Goal: Task Accomplishment & Management: Manage account settings

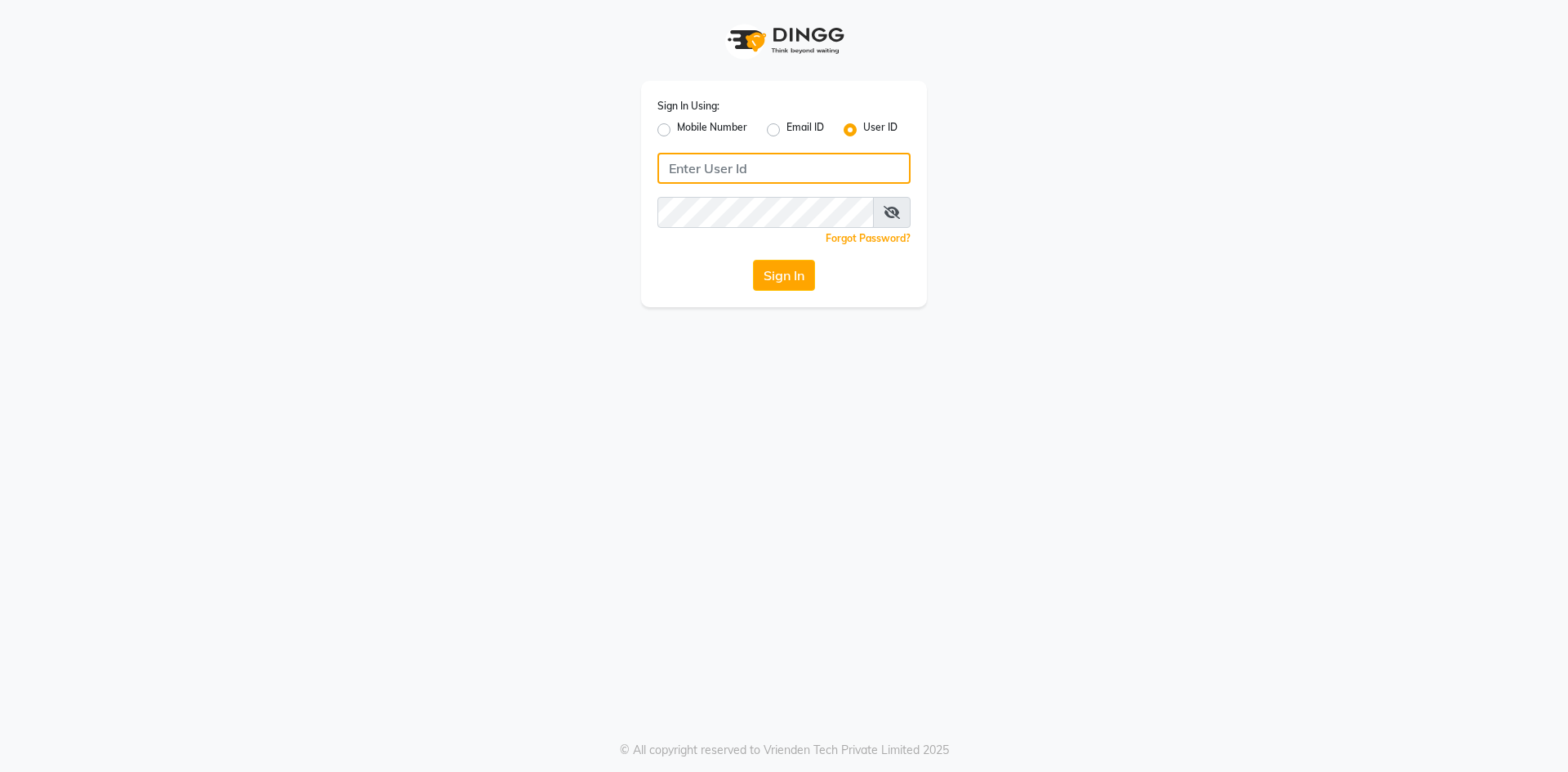
type input "9346469616"
click at [677, 126] on label "Mobile Number" at bounding box center [712, 130] width 71 height 20
click at [677, 126] on input "Mobile Number" at bounding box center [682, 125] width 11 height 11
radio input "true"
radio input "false"
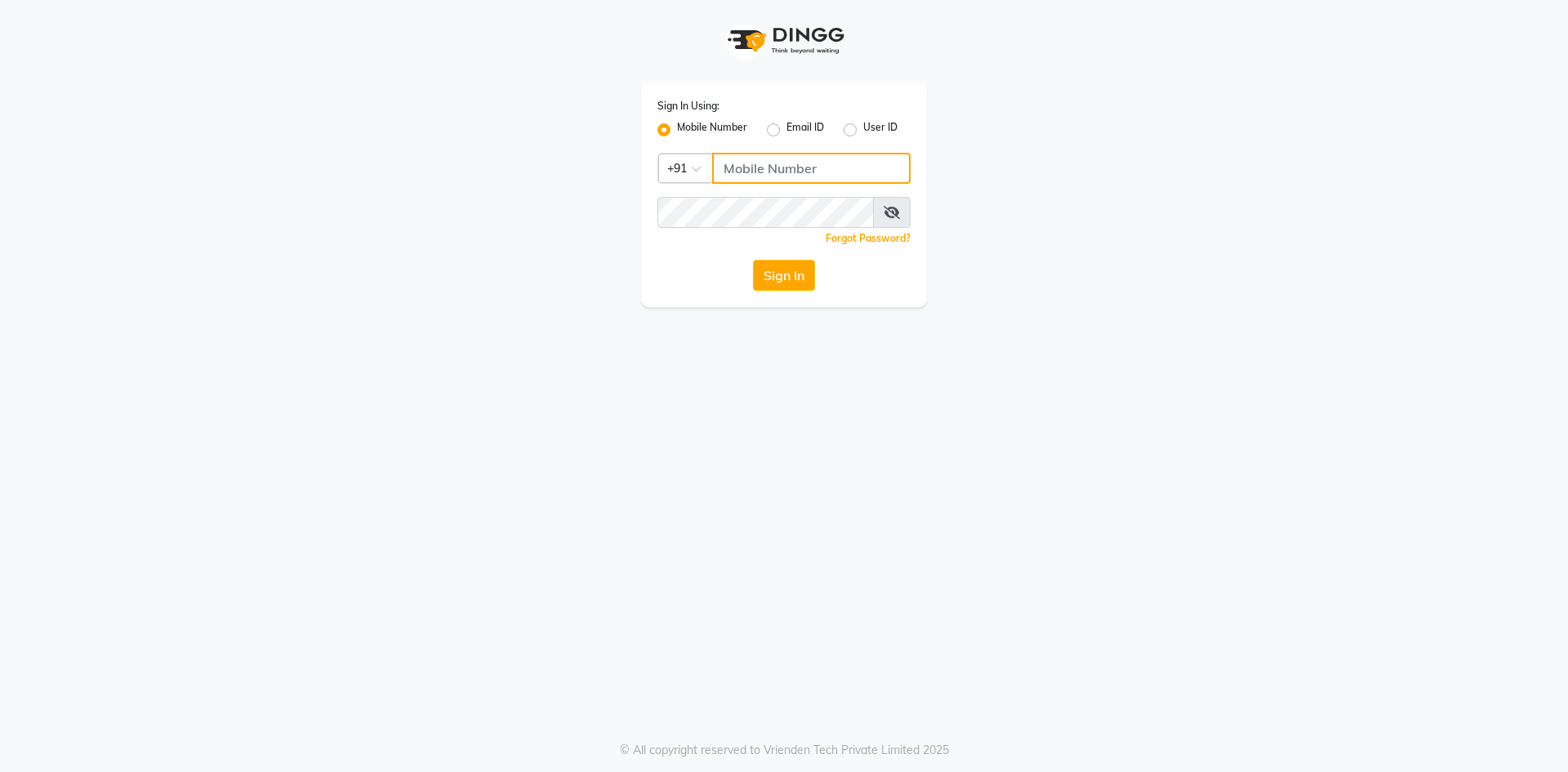
click at [765, 168] on input "Username" at bounding box center [811, 169] width 199 height 31
type input "9346469616"
click at [789, 273] on button "Sign In" at bounding box center [784, 275] width 62 height 31
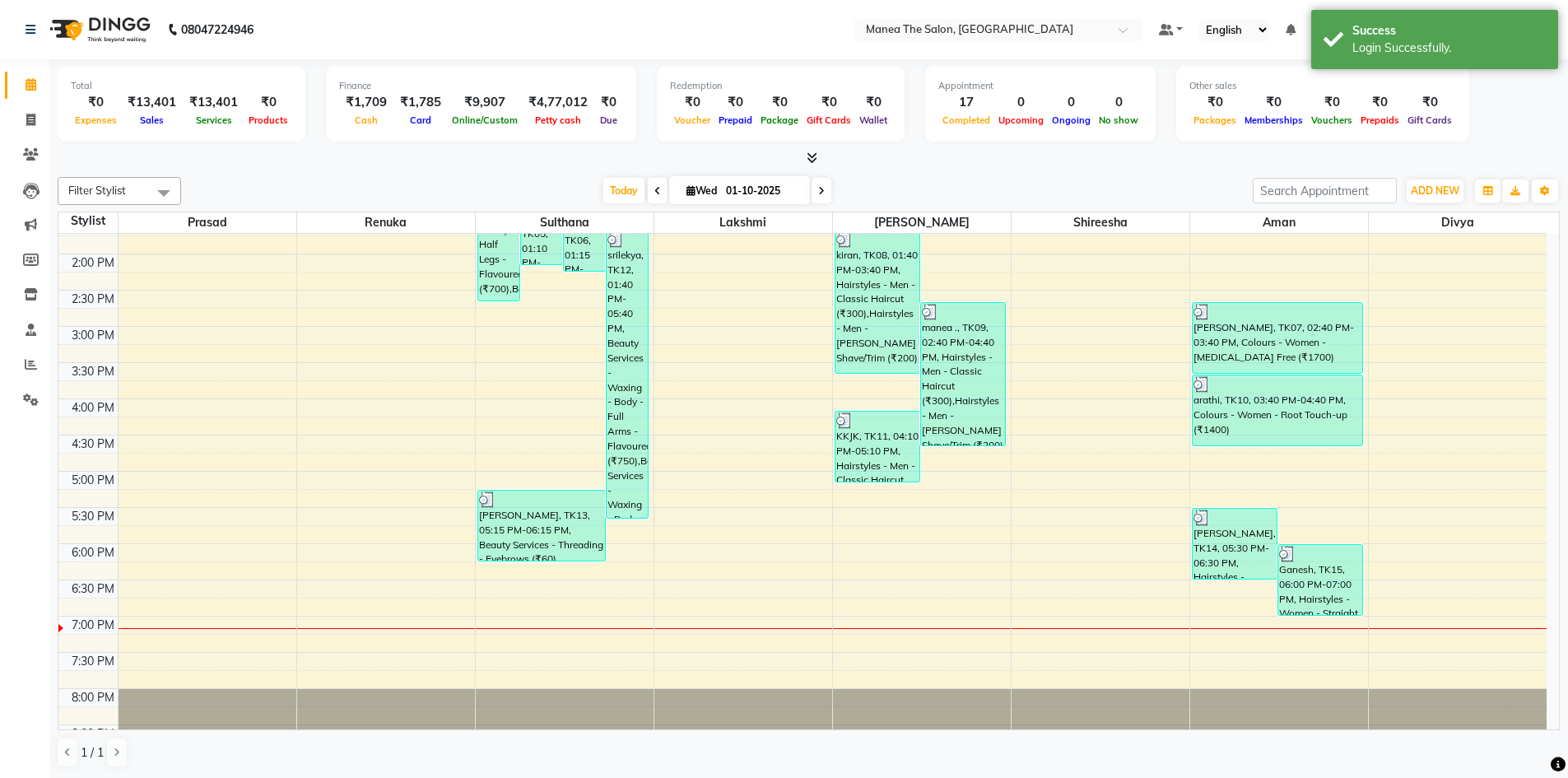
click at [1499, 107] on div "Total ₹0 Expenses ₹13,401 Sales ₹13,401 Services ₹0 Products Finance ₹1,709 Cas…" at bounding box center [808, 107] width 1502 height 81
click at [1501, 17] on div "Success Login Successfully." at bounding box center [1435, 39] width 247 height 59
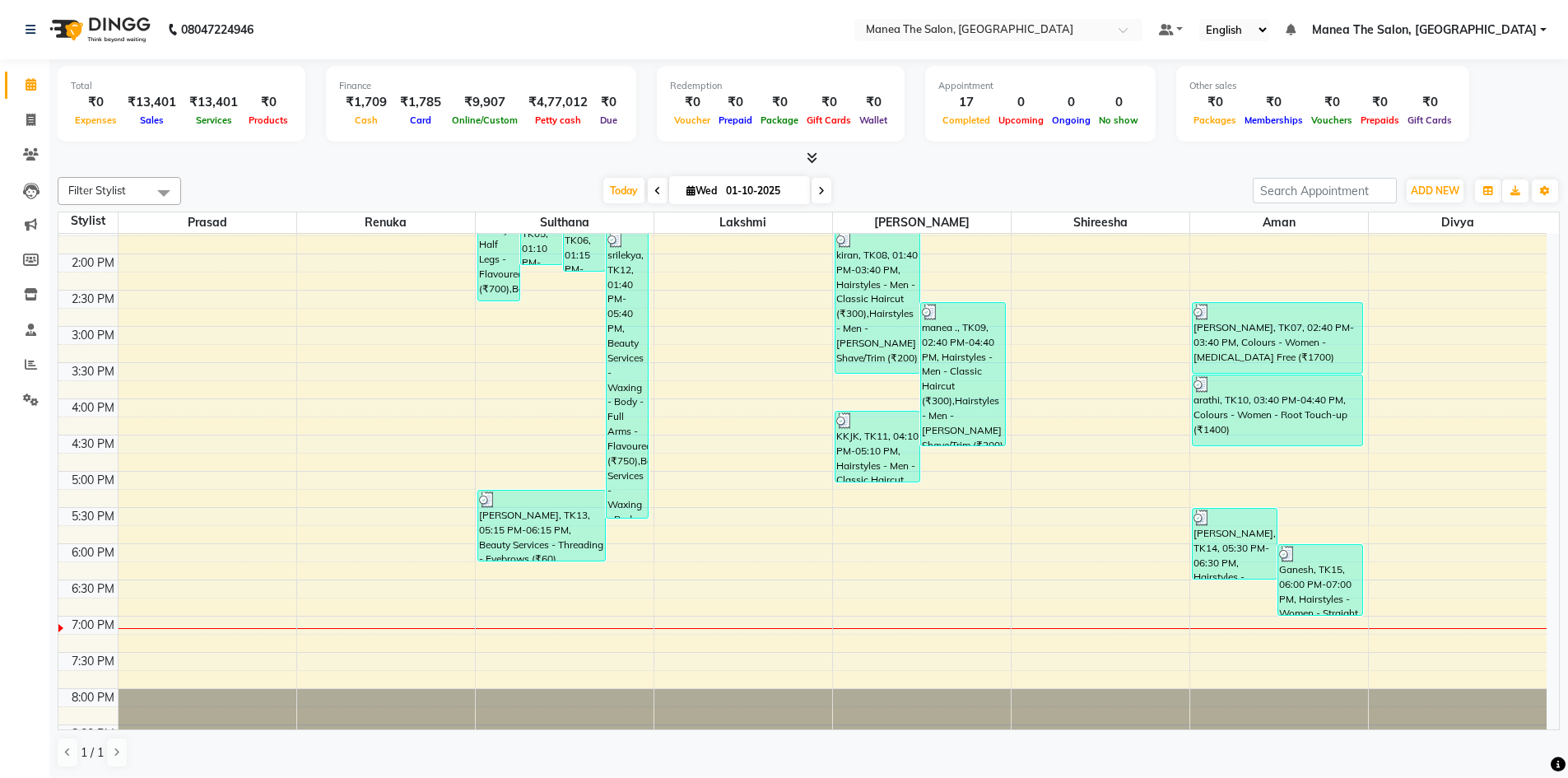
click at [1499, 24] on span "Manea The Salon, [GEOGRAPHIC_DATA]" at bounding box center [1424, 31] width 225 height 18
click at [1454, 117] on link "Sign out" at bounding box center [1461, 114] width 151 height 26
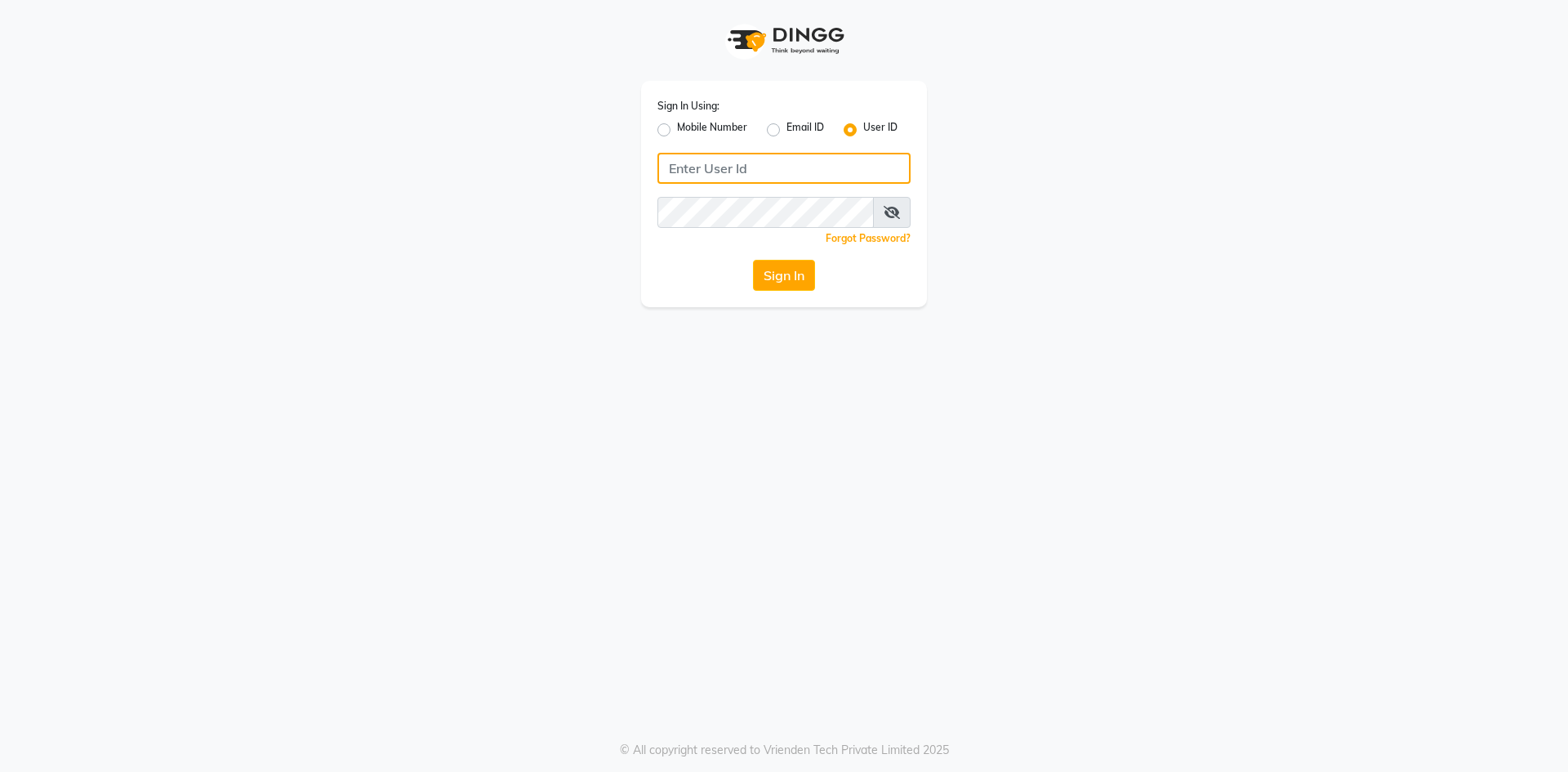
type input "9346469616"
click at [657, 125] on div "Sign In Using: Mobile Number Email ID User ID 9346469616 Remember me Forgot Pas…" at bounding box center [784, 194] width 286 height 226
click at [677, 129] on label "Mobile Number" at bounding box center [712, 130] width 71 height 20
click at [677, 129] on input "Mobile Number" at bounding box center [682, 125] width 11 height 11
radio input "true"
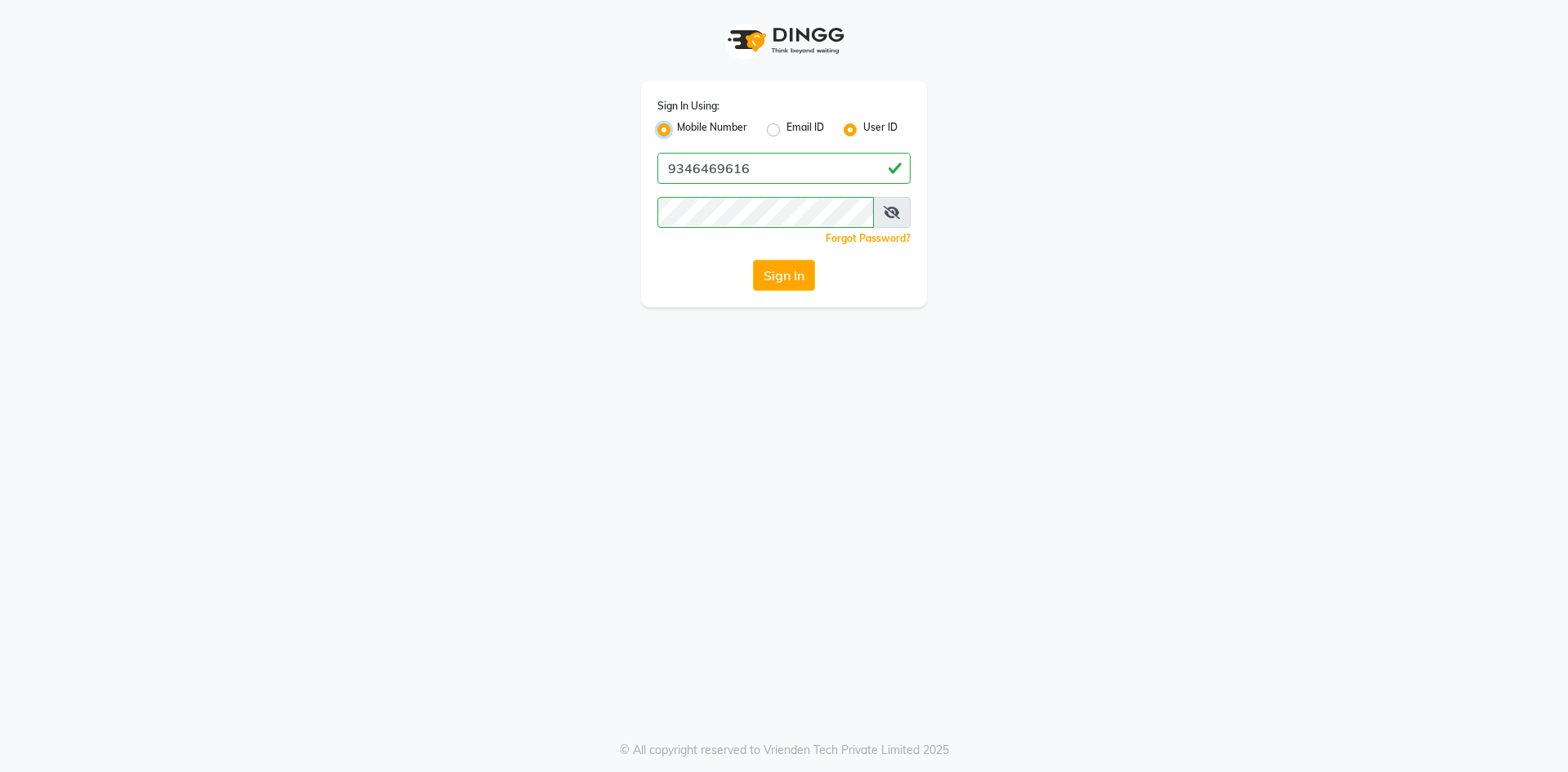
radio input "false"
click at [806, 171] on input "Username" at bounding box center [811, 169] width 199 height 31
type input "9346469616"
click at [788, 276] on button "Sign In" at bounding box center [784, 275] width 62 height 31
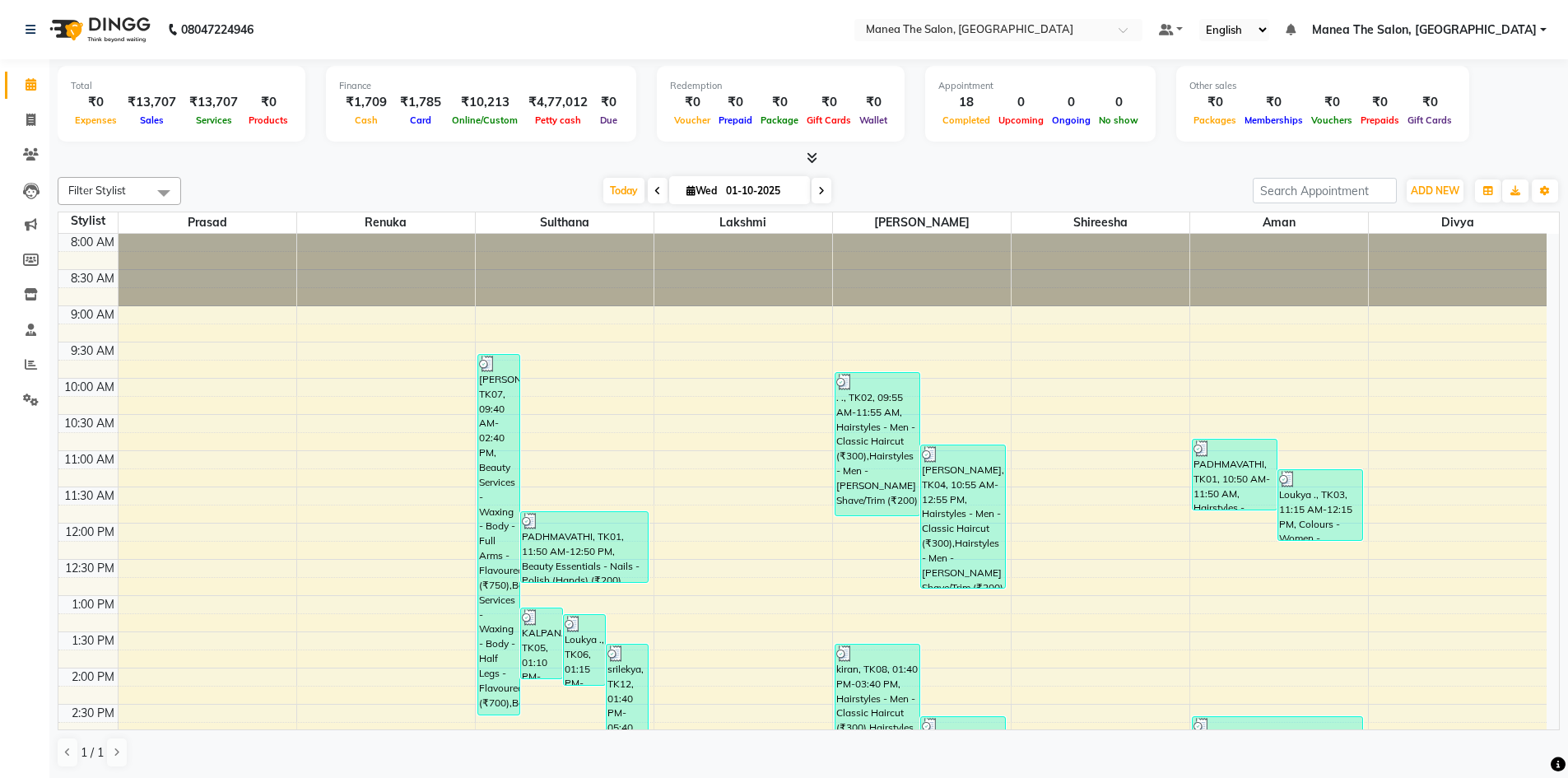
click at [1493, 38] on span "Manea The Salon, [GEOGRAPHIC_DATA]" at bounding box center [1424, 31] width 225 height 18
click at [1471, 109] on link "Sign out" at bounding box center [1461, 114] width 151 height 26
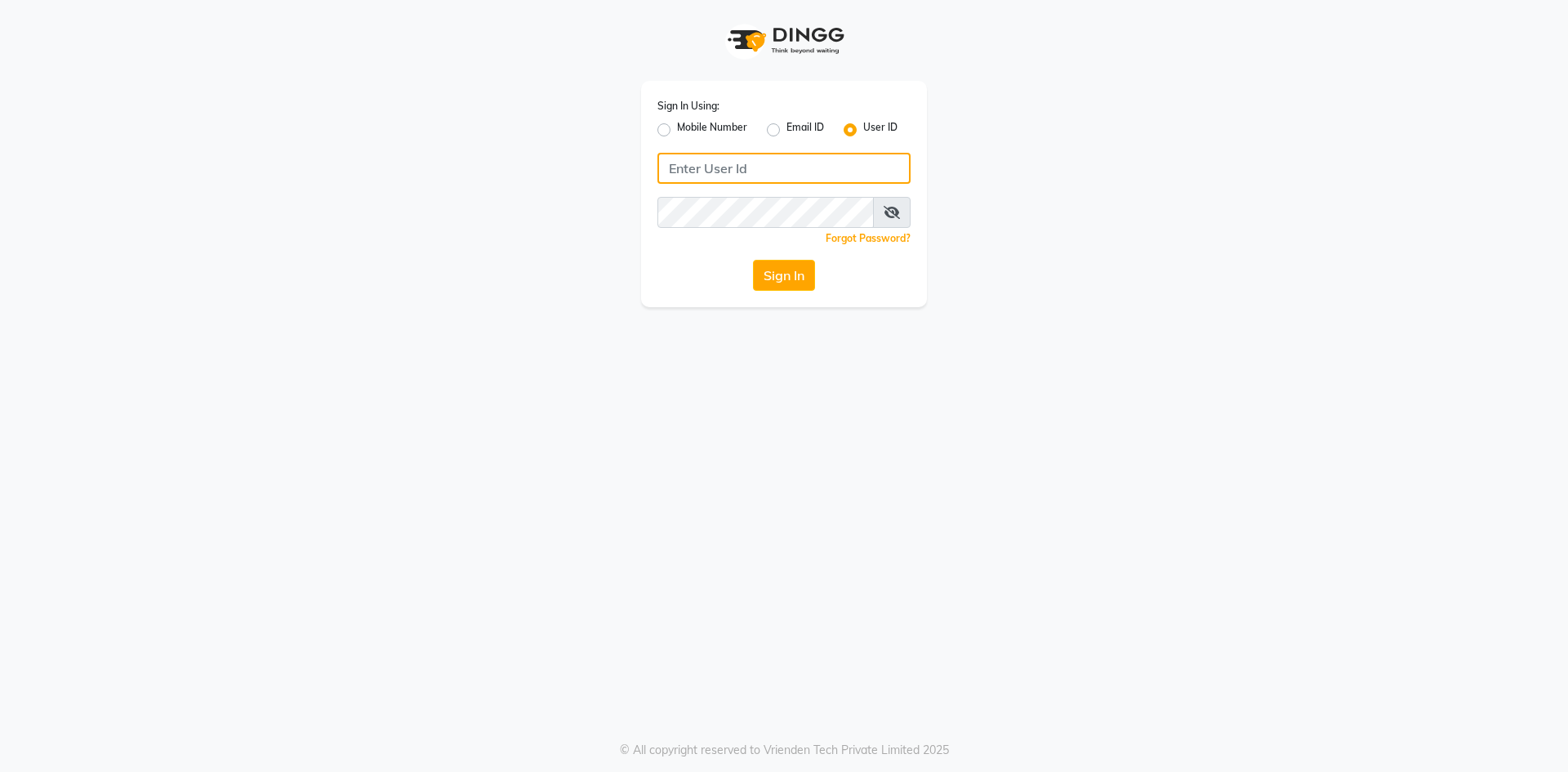
type input "9346469616"
click at [677, 130] on label "Mobile Number" at bounding box center [712, 130] width 71 height 20
click at [677, 130] on input "Mobile Number" at bounding box center [682, 125] width 11 height 11
radio input "true"
radio input "false"
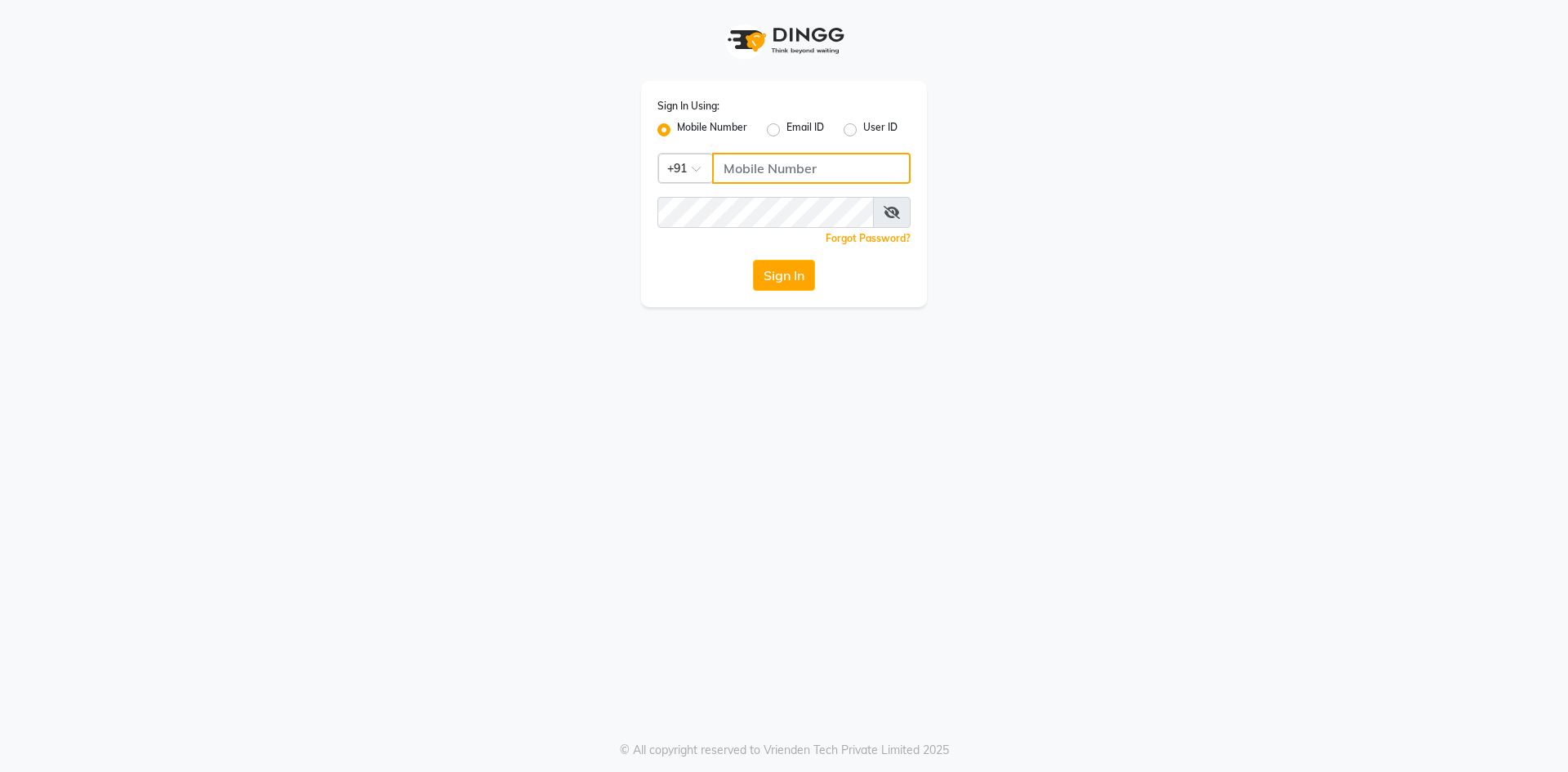
click at [775, 169] on input "Username" at bounding box center [811, 169] width 199 height 31
type input "9346469616"
click at [774, 266] on button "Sign In" at bounding box center [784, 275] width 62 height 31
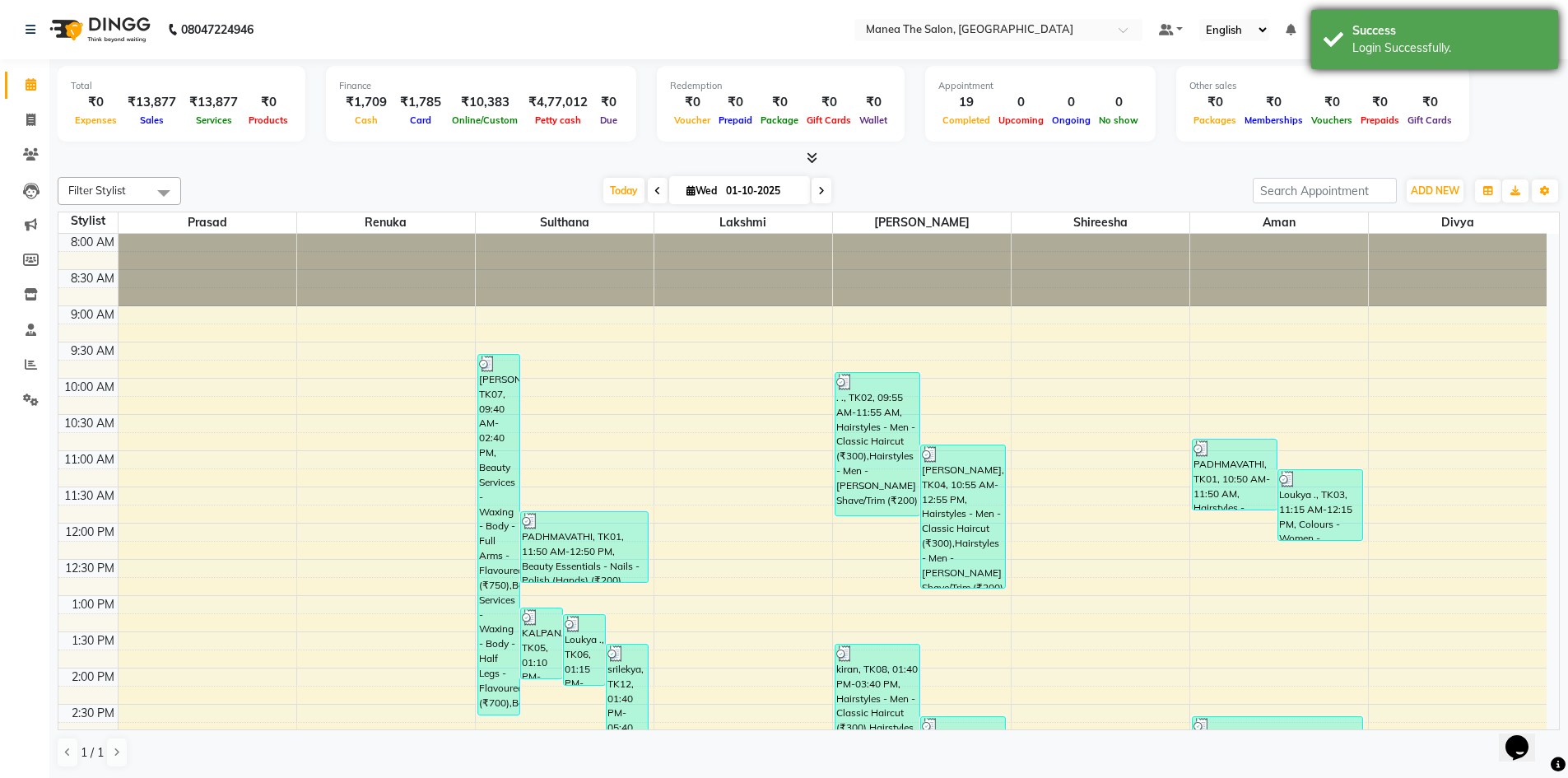
click at [1518, 33] on div "Success" at bounding box center [1449, 32] width 193 height 18
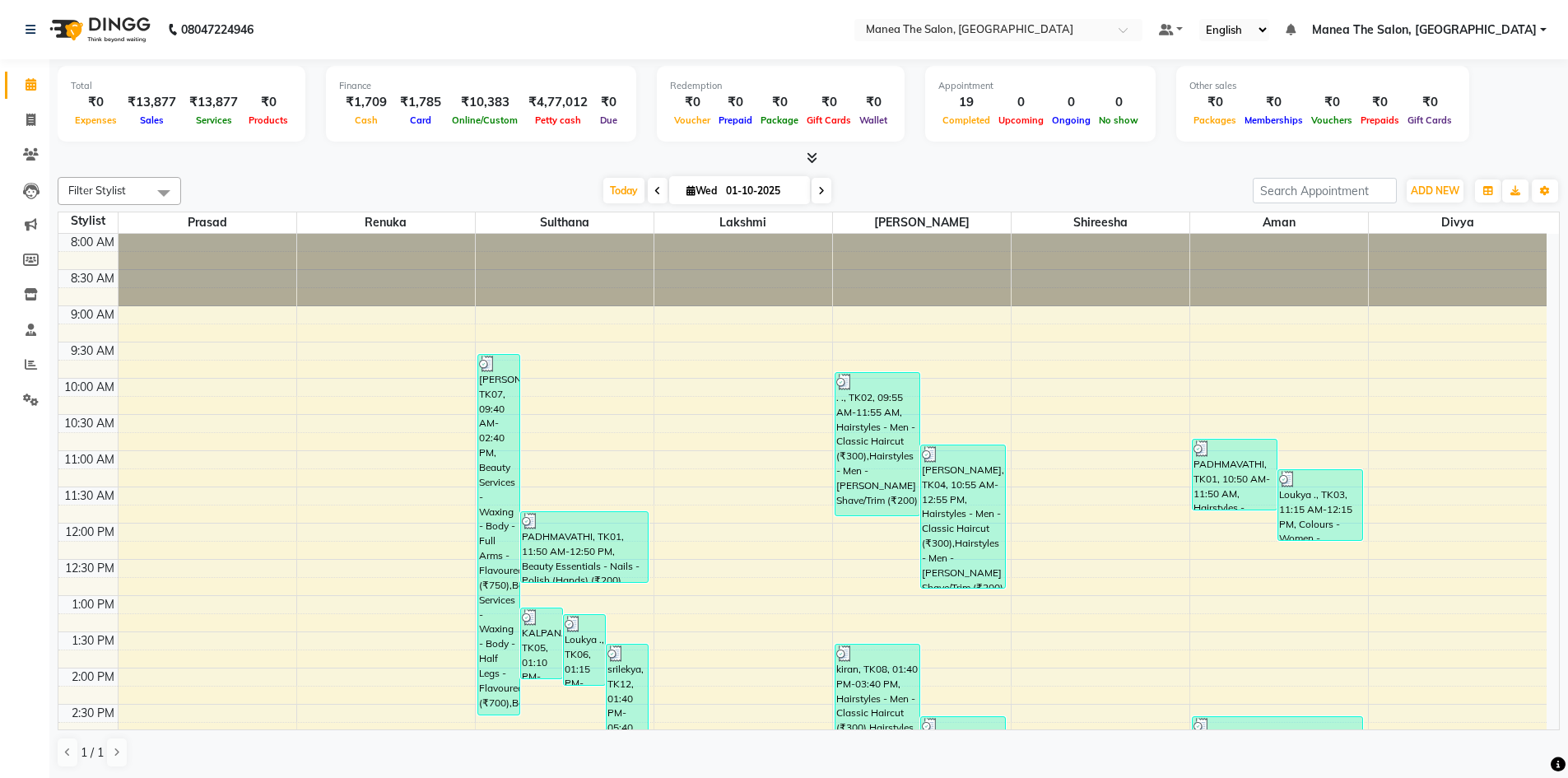
click at [1515, 35] on span "Manea The Salon, [GEOGRAPHIC_DATA]" at bounding box center [1424, 31] width 225 height 18
click at [1455, 122] on link "Sign out" at bounding box center [1461, 114] width 151 height 26
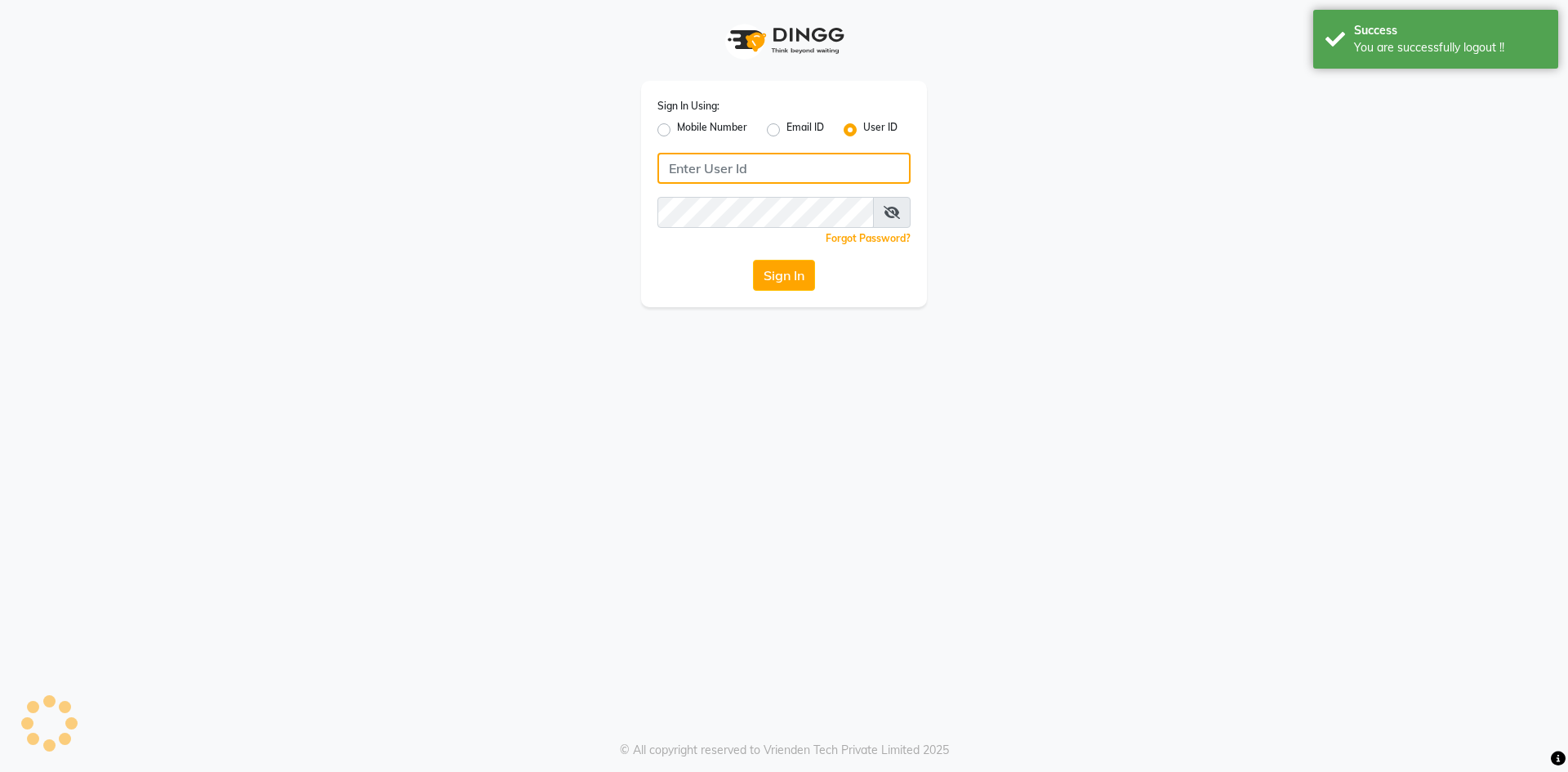
type input "9346469616"
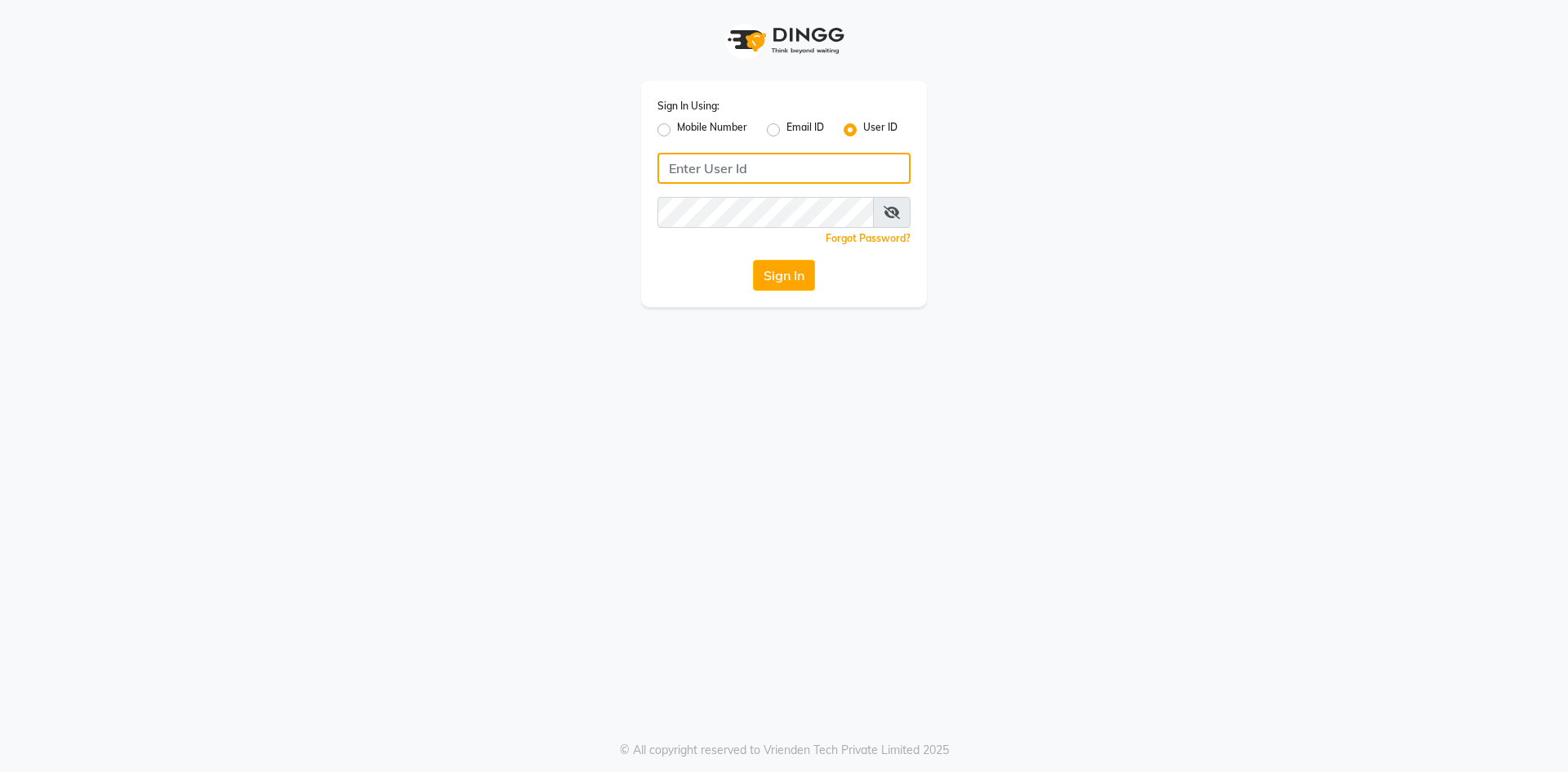
type input "9346469616"
click at [677, 130] on label "Mobile Number" at bounding box center [712, 130] width 71 height 20
click at [677, 130] on input "Mobile Number" at bounding box center [682, 125] width 11 height 11
radio input "true"
radio input "false"
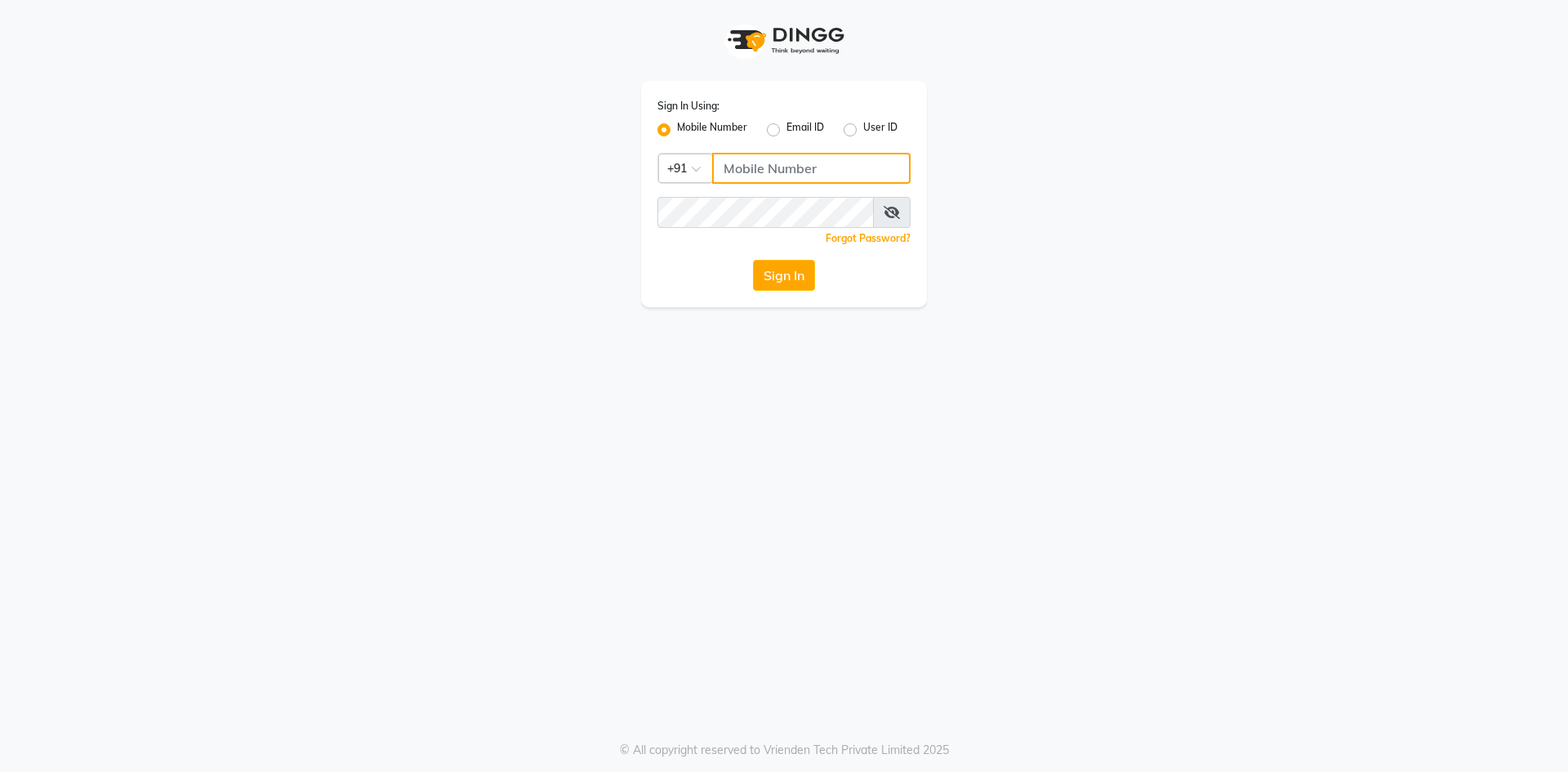
click at [765, 165] on input "Username" at bounding box center [811, 169] width 199 height 31
type input "9346469616"
click at [798, 287] on button "Sign In" at bounding box center [784, 275] width 62 height 31
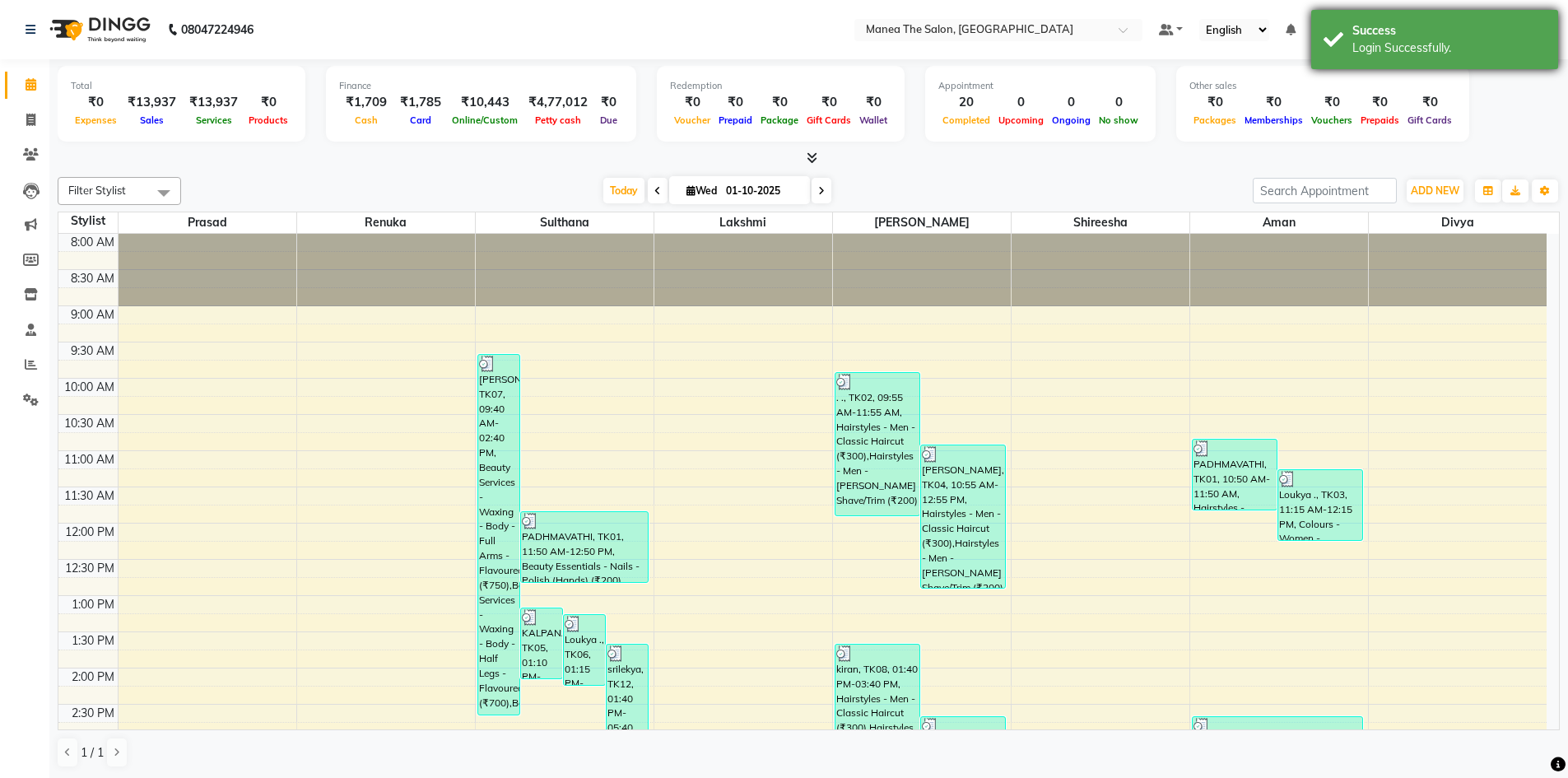
click at [1470, 38] on div "Success" at bounding box center [1449, 32] width 193 height 18
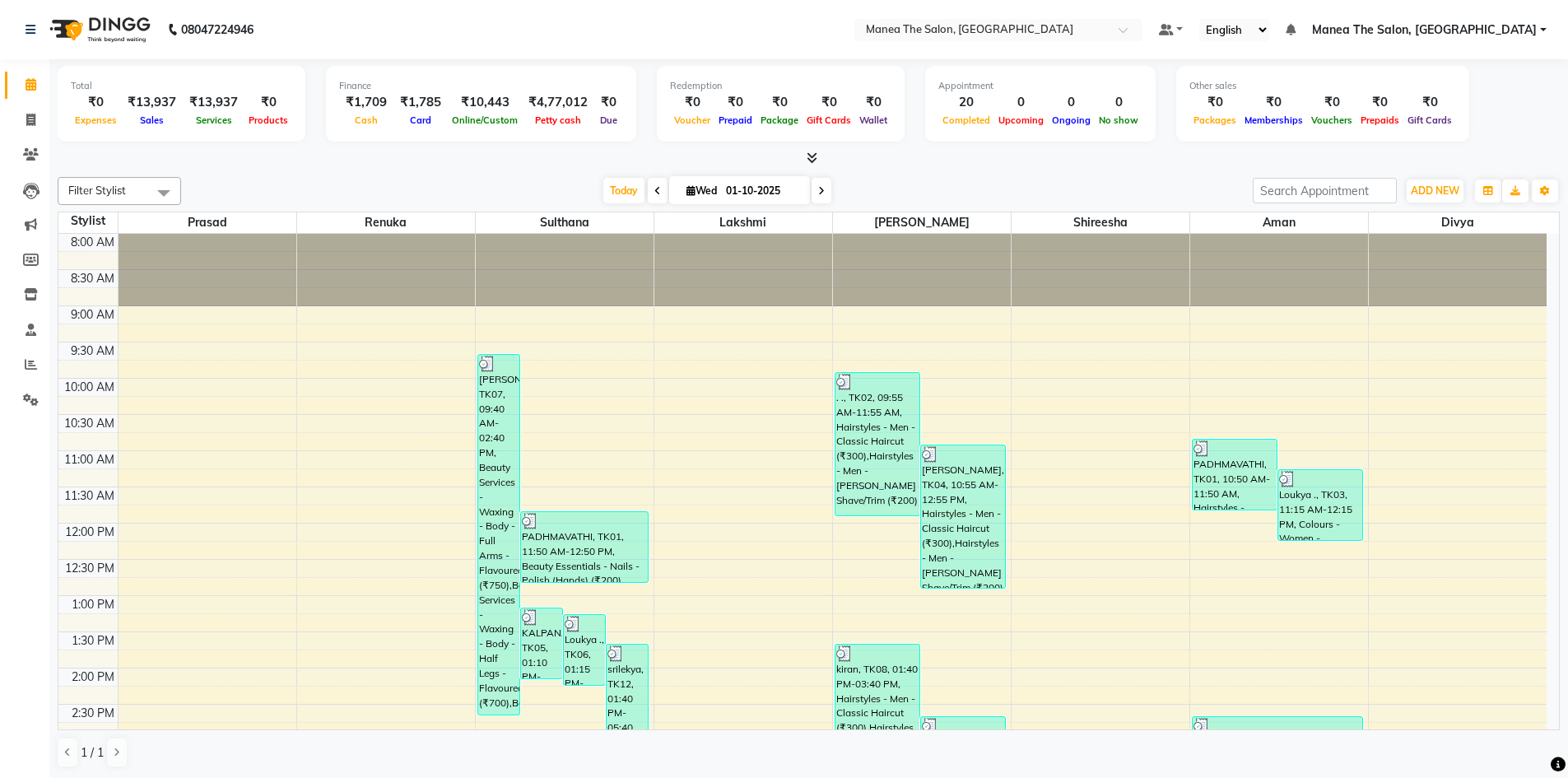
click at [1470, 28] on span "Manea The Salon, [GEOGRAPHIC_DATA]" at bounding box center [1424, 31] width 225 height 18
click at [1467, 110] on link "Sign out" at bounding box center [1461, 114] width 151 height 26
